Goal: Transaction & Acquisition: Subscribe to service/newsletter

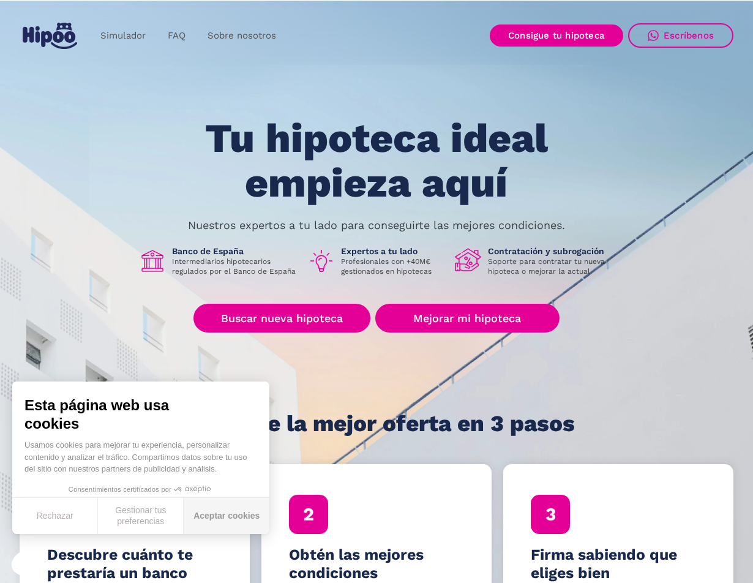
click at [212, 514] on button "Aceptar cookies" at bounding box center [227, 516] width 86 height 36
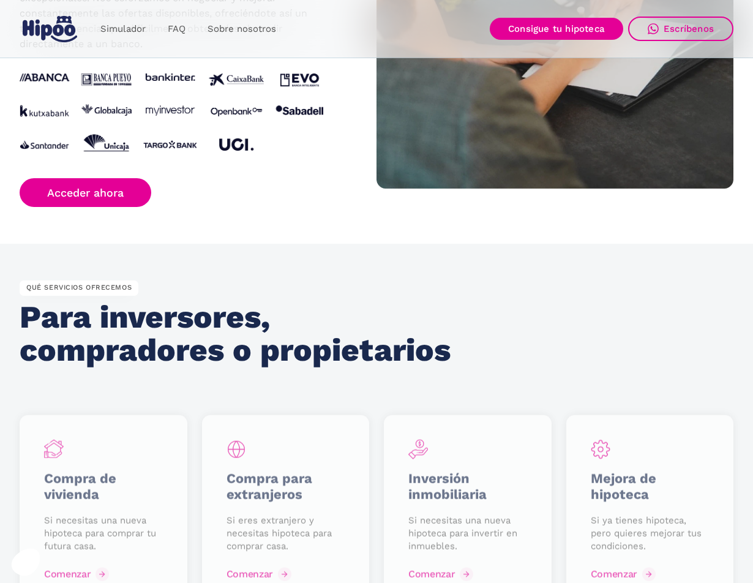
scroll to position [1347, 0]
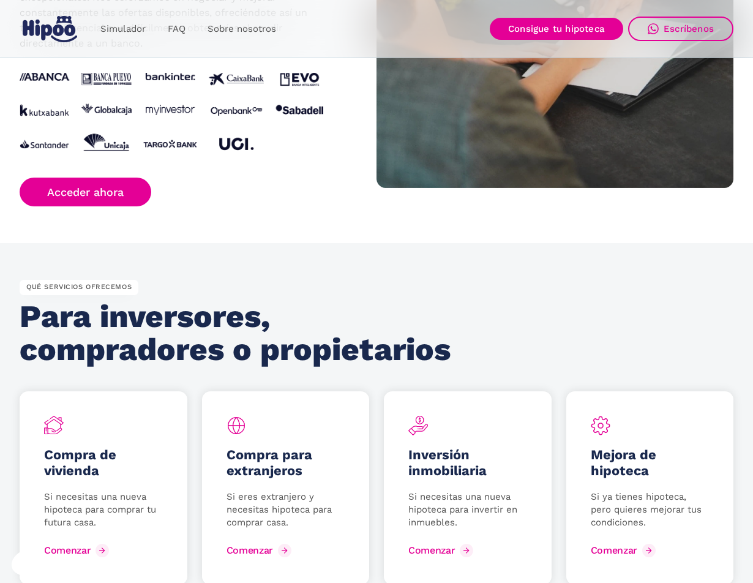
click at [154, 206] on div "CON QUIÉN TRABAJAMOS Acceso a las mejores condiciones Benefíciate de nuestra re…" at bounding box center [198, 15] width 357 height 381
click at [146, 206] on link "Acceder ahora" at bounding box center [86, 192] width 132 height 29
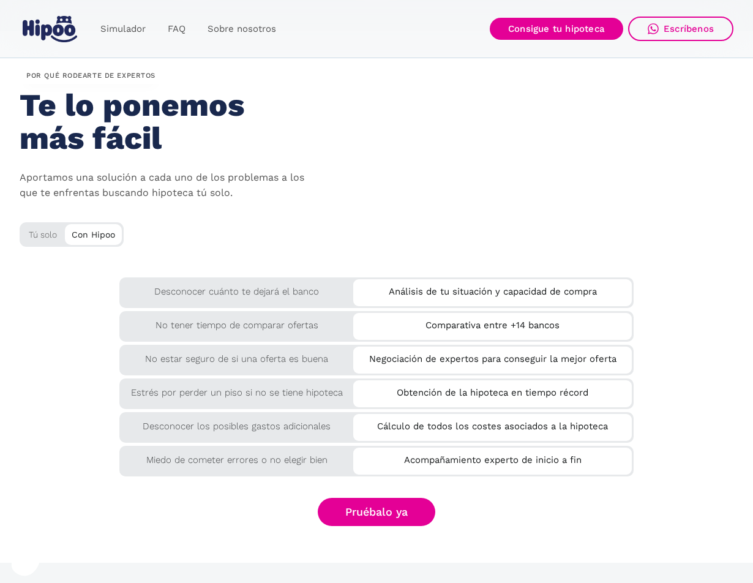
scroll to position [1960, 0]
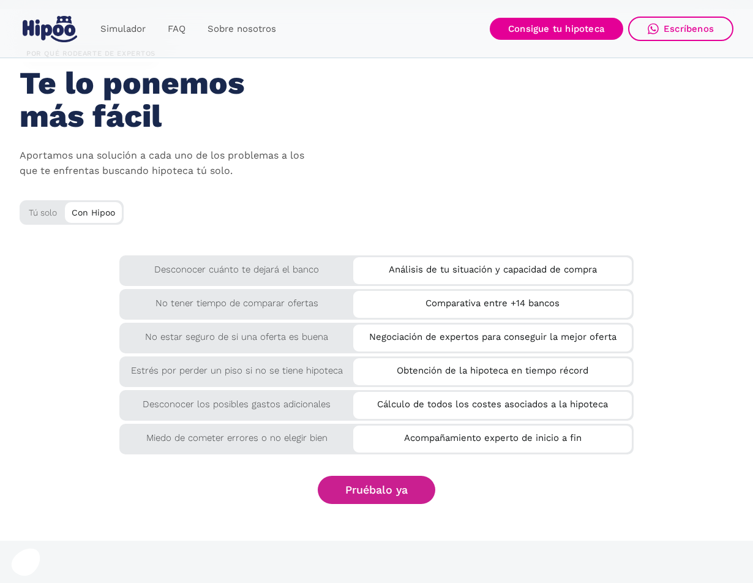
click at [348, 503] on link "Pruébalo ya" at bounding box center [377, 490] width 118 height 29
